Goal: Find specific page/section: Find specific page/section

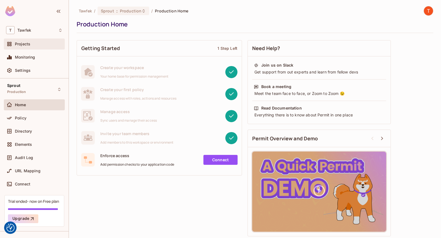
click at [28, 47] on div "Projects" at bounding box center [34, 44] width 56 height 7
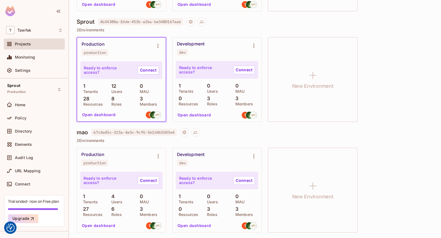
scroll to position [703, 0]
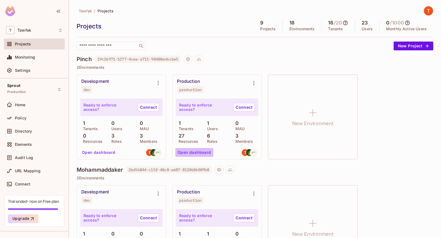
click at [196, 152] on button "Open dashboard" at bounding box center [194, 152] width 38 height 9
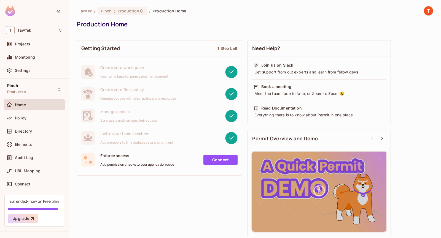
click at [27, 124] on div "Policy" at bounding box center [34, 119] width 61 height 13
click at [27, 121] on div "Policy" at bounding box center [34, 118] width 56 height 7
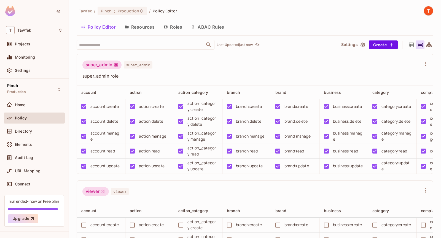
scroll to position [514, 0]
